Goal: Task Accomplishment & Management: Manage account settings

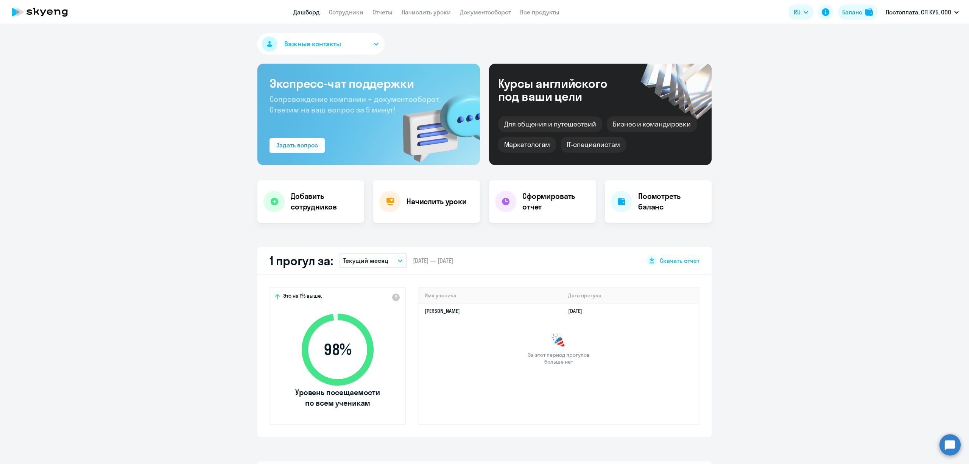
drag, startPoint x: 428, startPoint y: 3, endPoint x: 201, endPoint y: 43, distance: 229.9
click at [343, 11] on link "Сотрудники" at bounding box center [346, 12] width 34 height 8
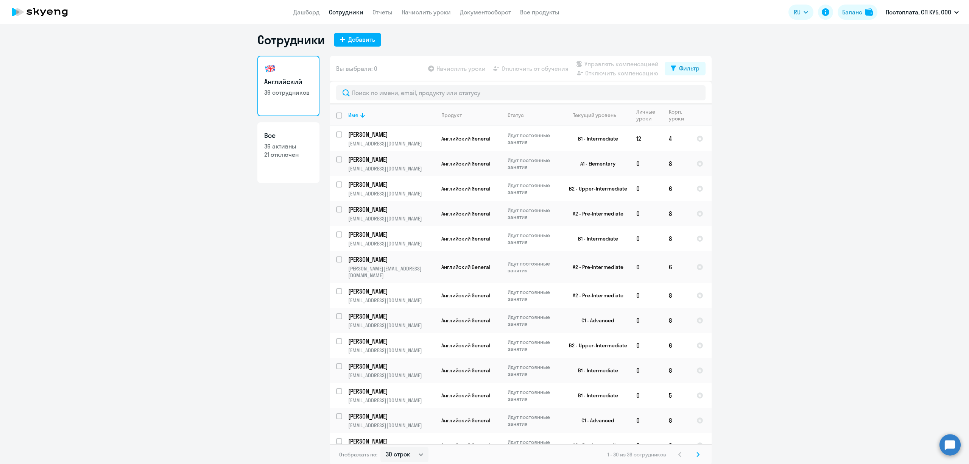
scroll to position [5, 0]
click at [407, 456] on select "30 строк 50 строк 100 строк" at bounding box center [405, 453] width 48 height 15
select select "100"
click at [381, 446] on select "30 строк 50 строк 100 строк" at bounding box center [405, 453] width 48 height 15
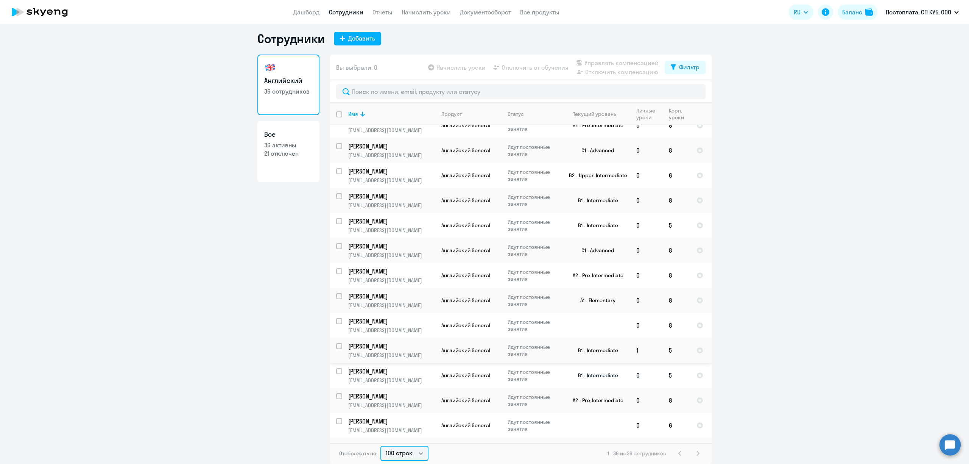
scroll to position [187, 0]
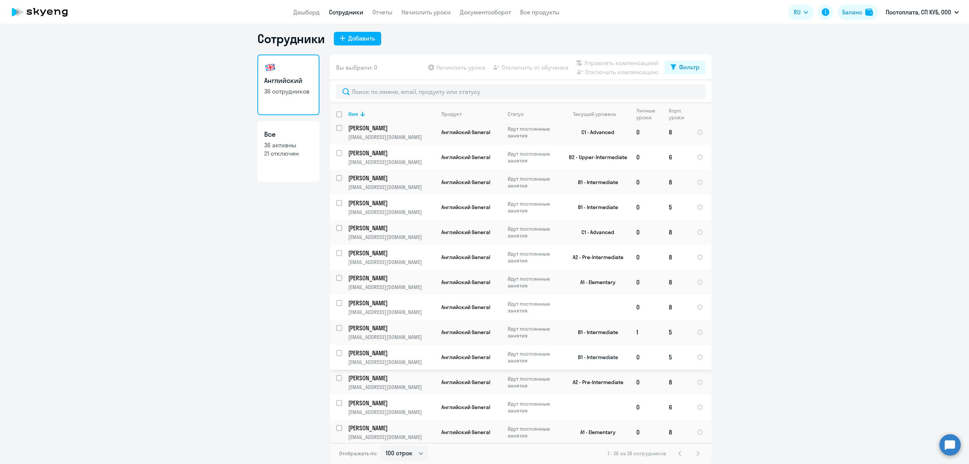
click at [336, 351] on input "select row 1928030" at bounding box center [343, 357] width 15 height 15
checkbox input "true"
click at [544, 67] on span "Отключить от обучения" at bounding box center [535, 67] width 67 height 9
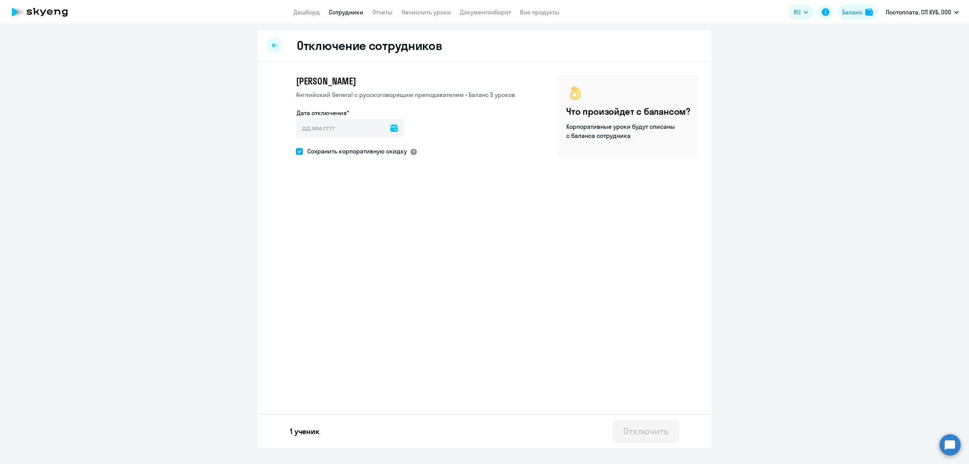
click at [411, 152] on div at bounding box center [414, 152] width 8 height 8
click at [311, 154] on span "Сохранить корпоративную скидку" at bounding box center [355, 151] width 104 height 9
click at [296, 151] on input "Сохранить корпоративную скидку" at bounding box center [296, 151] width 0 height 0
checkbox input "false"
click at [342, 136] on input "Дата отключения*" at bounding box center [350, 128] width 108 height 18
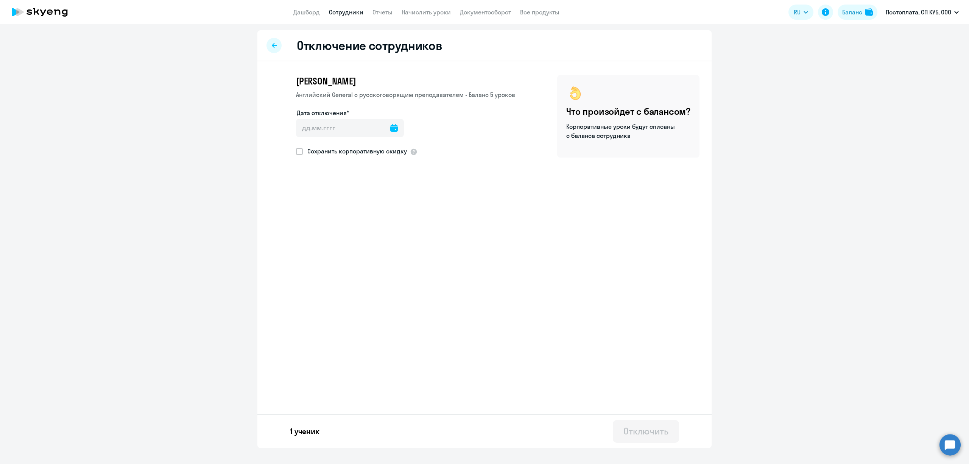
click at [391, 129] on icon at bounding box center [394, 128] width 8 height 8
click at [351, 228] on span "16" at bounding box center [352, 229] width 14 height 14
type input "[DATE]"
click at [633, 435] on div "Отключить" at bounding box center [646, 431] width 45 height 12
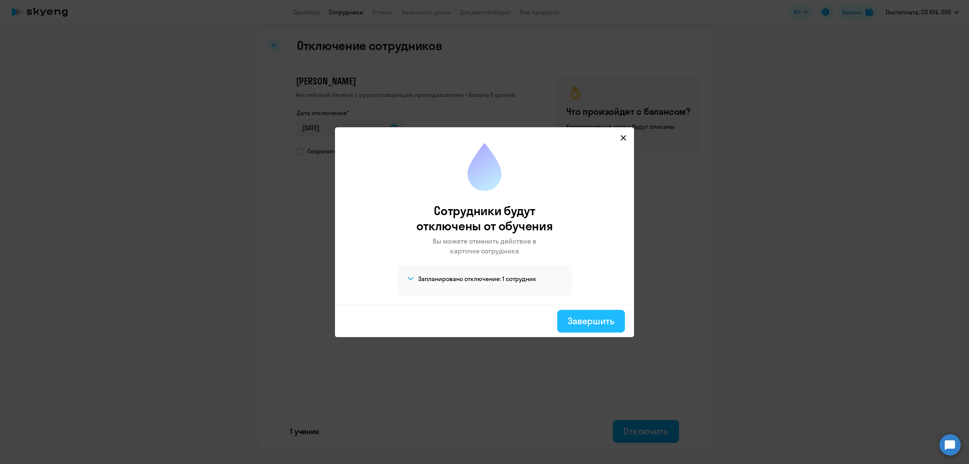
click at [603, 315] on div "Завершить" at bounding box center [591, 321] width 47 height 12
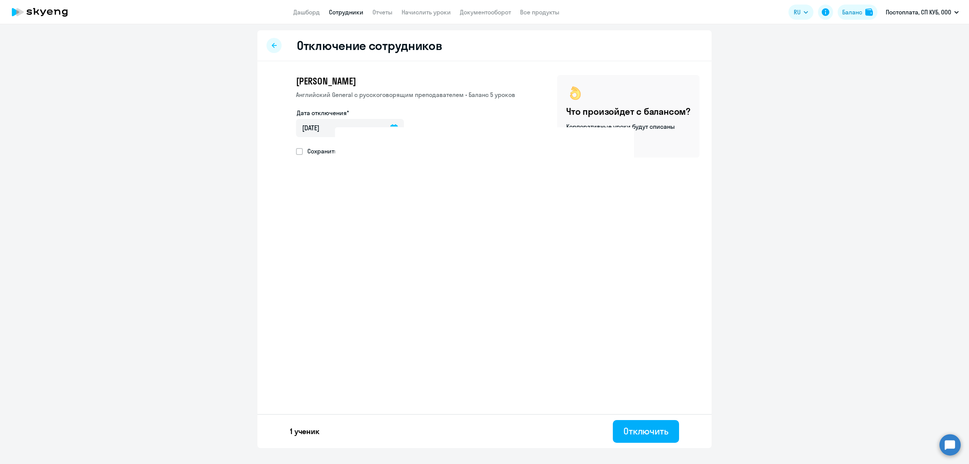
select select "30"
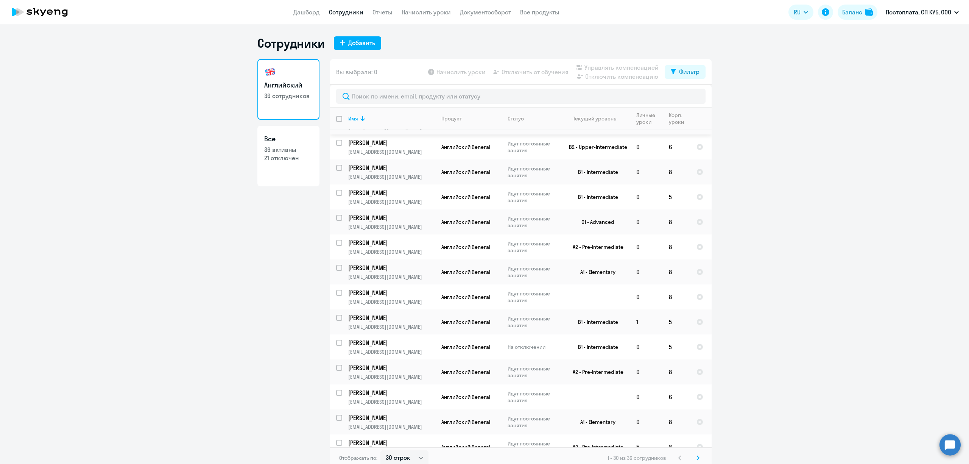
scroll to position [252, 0]
click at [399, 301] on p "[EMAIL_ADDRESS][DOMAIN_NAME]" at bounding box center [391, 301] width 87 height 7
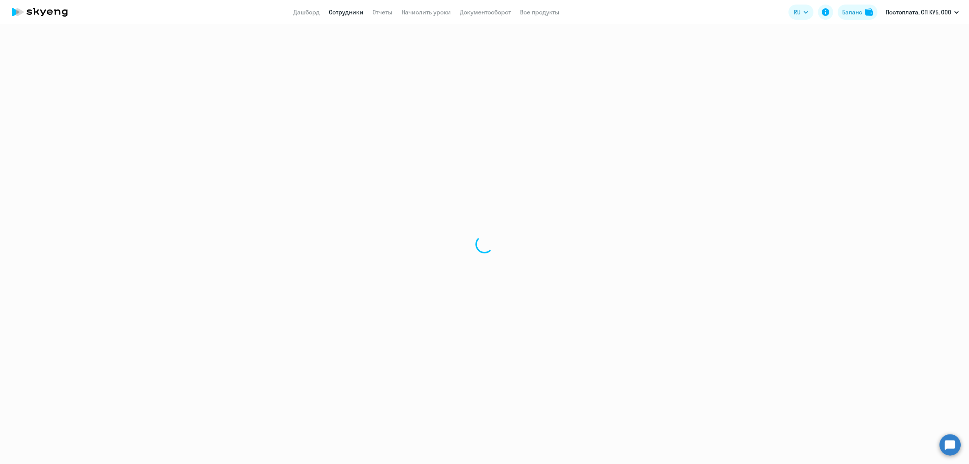
select select "english"
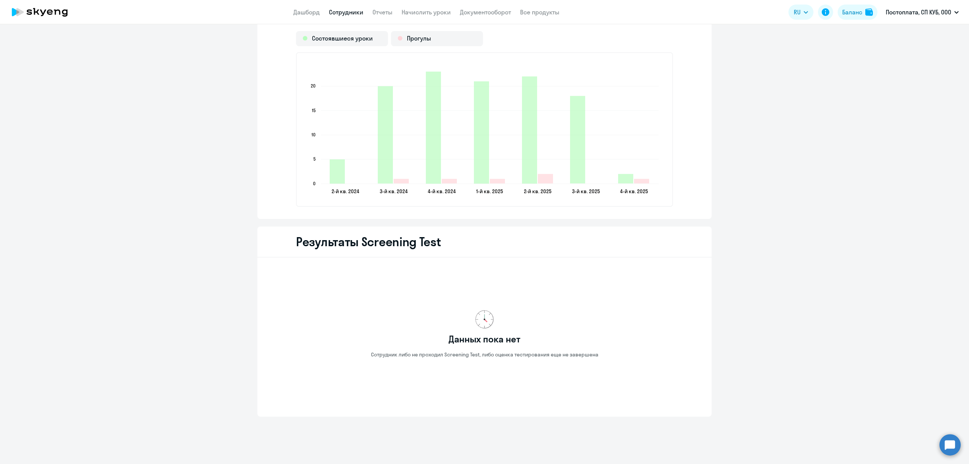
scroll to position [1097, 0]
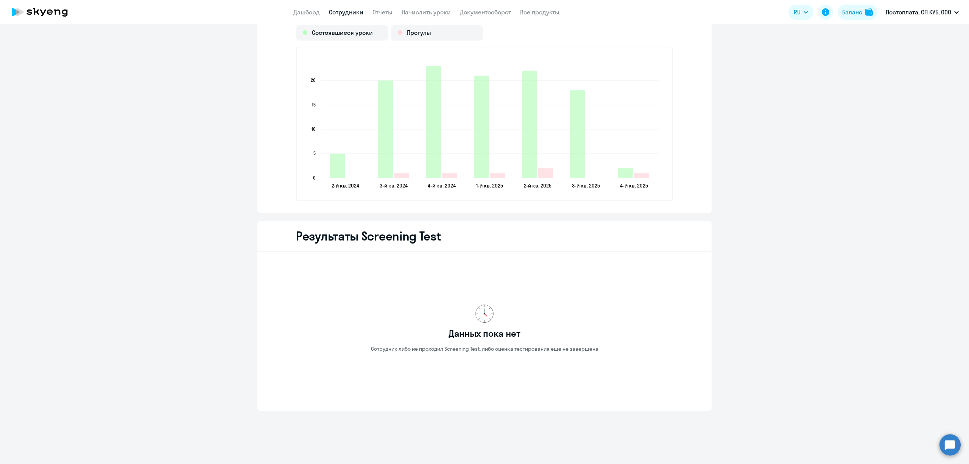
select select "30"
